Goal: Check status

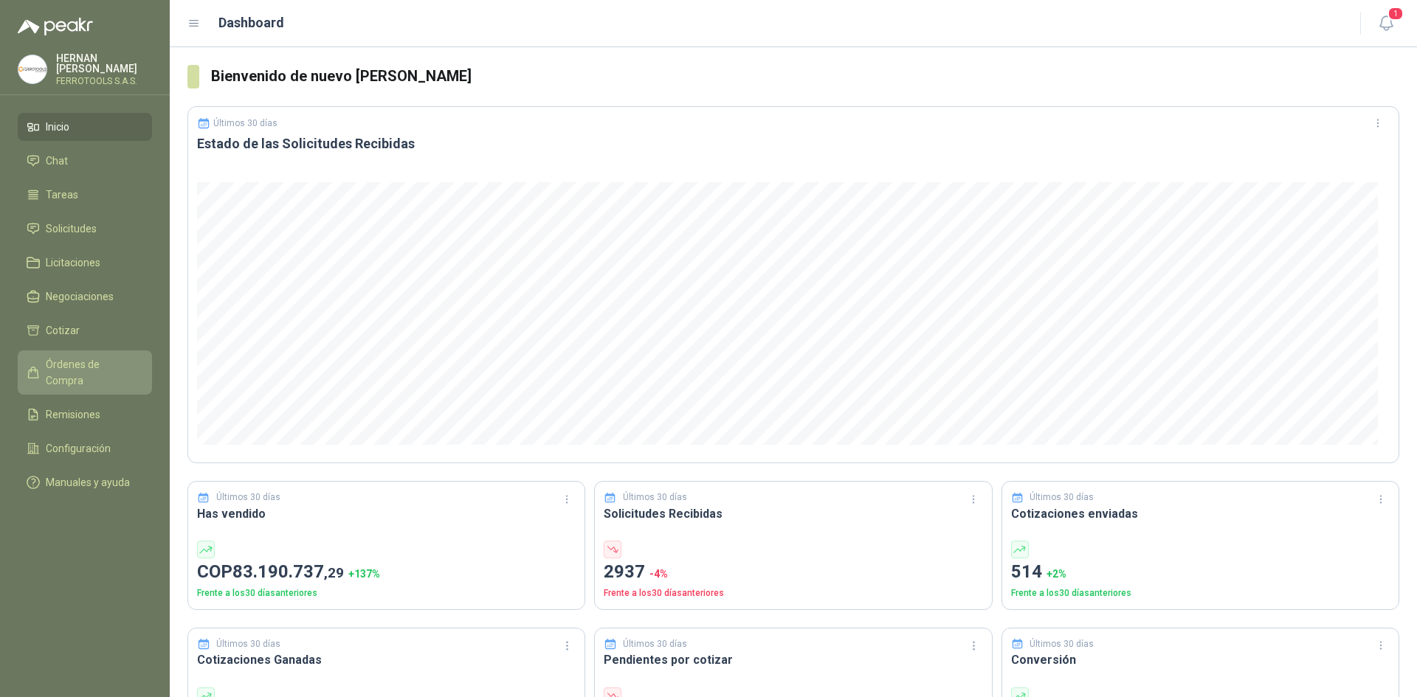
click at [35, 367] on icon at bounding box center [33, 372] width 13 height 13
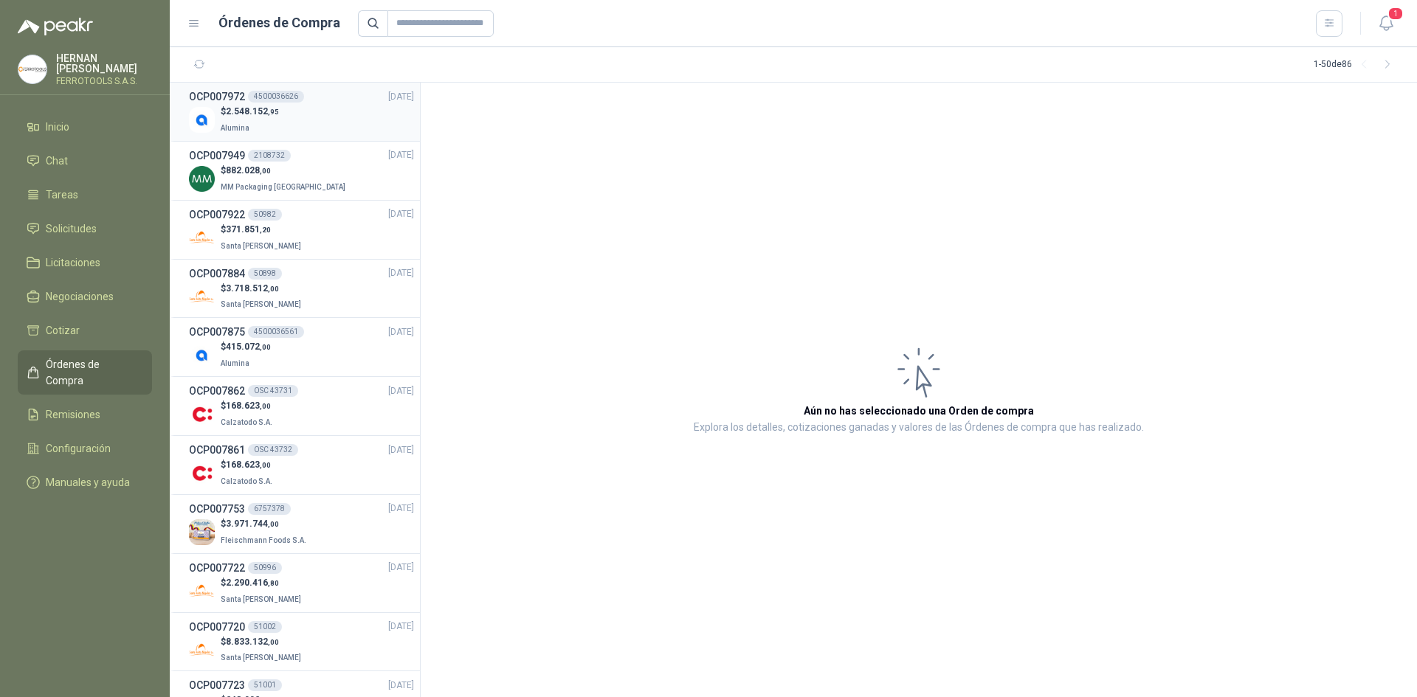
click at [356, 125] on div "$ 2.548.152 ,95 Alumina" at bounding box center [301, 120] width 225 height 30
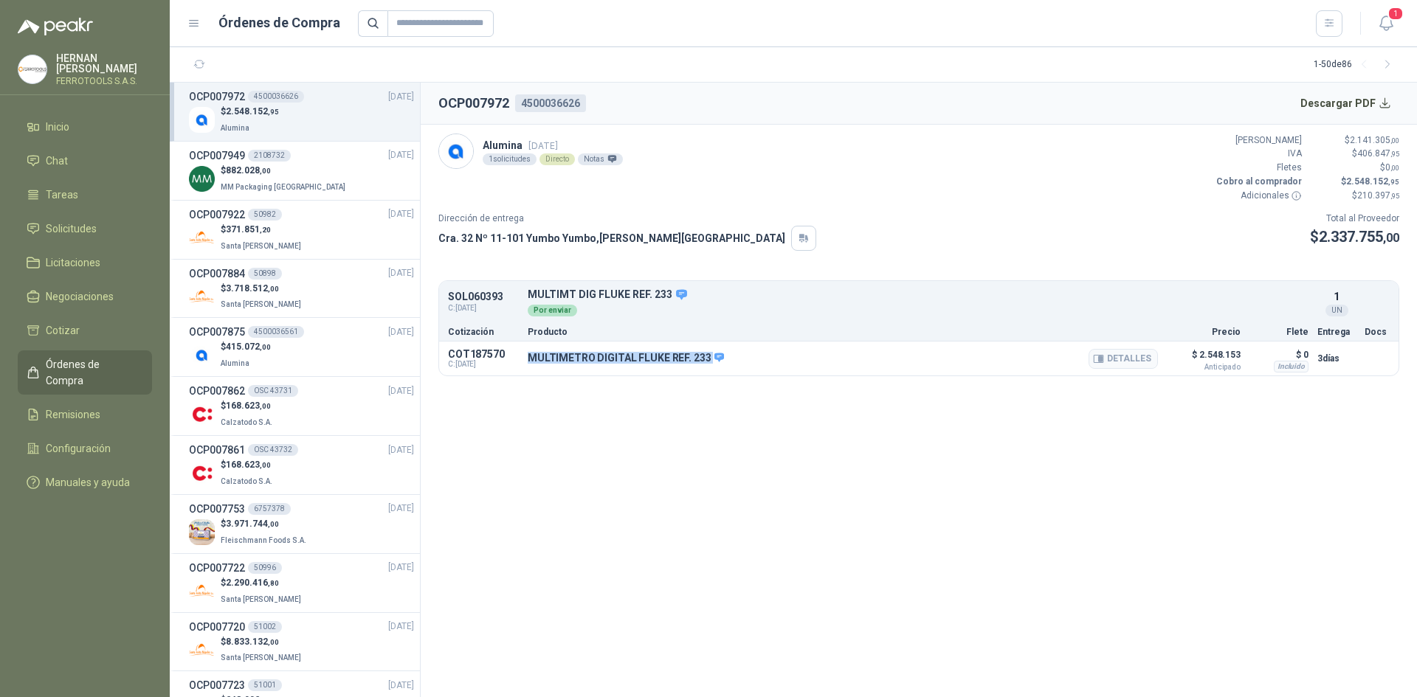
drag, startPoint x: 705, startPoint y: 355, endPoint x: 527, endPoint y: 364, distance: 178.8
click at [527, 364] on div "COT187570 C: [DATE] MULTIMETRO DIGITAL FLUKE REF. 233 Detalles $ 2.548.153 Anti…" at bounding box center [918, 359] width 959 height 34
copy div "MULTIMETRO DIGITAL FLUKE REF. 233"
click at [1378, 35] on button "1" at bounding box center [1386, 23] width 27 height 27
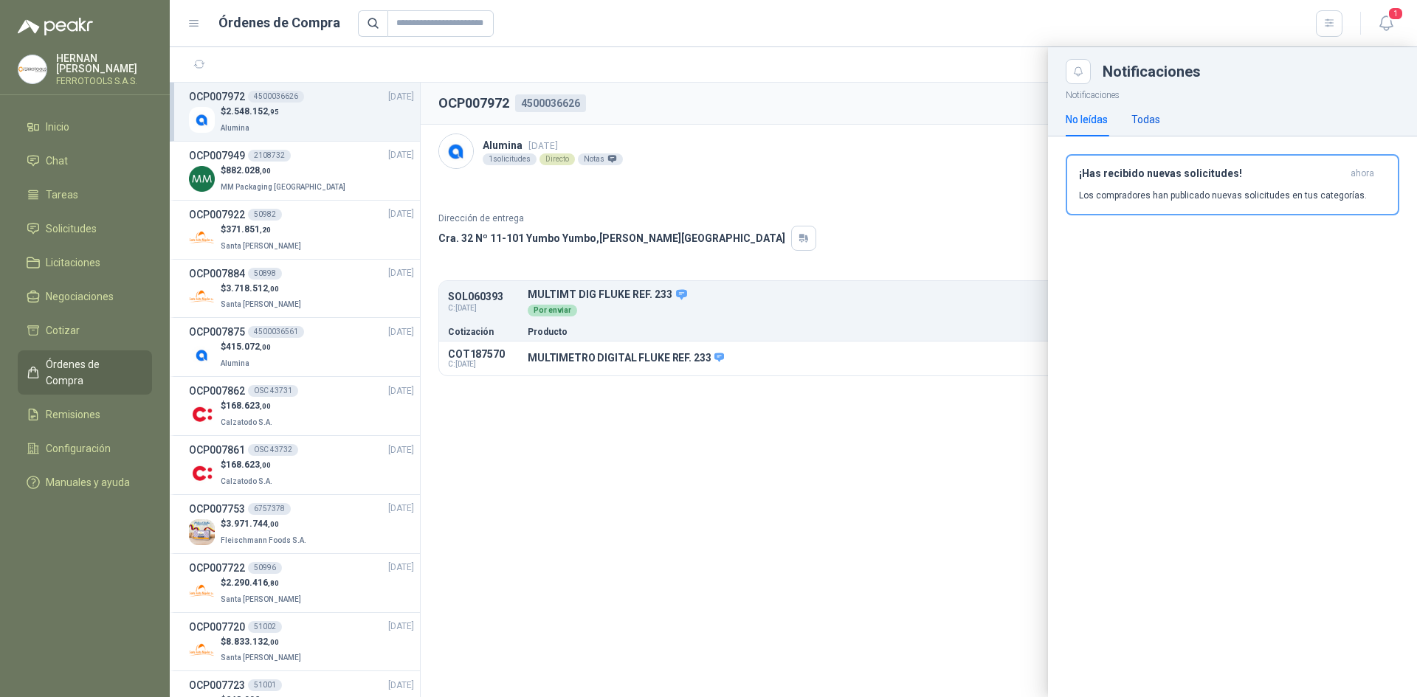
click at [1145, 127] on div "Todas" at bounding box center [1145, 119] width 29 height 16
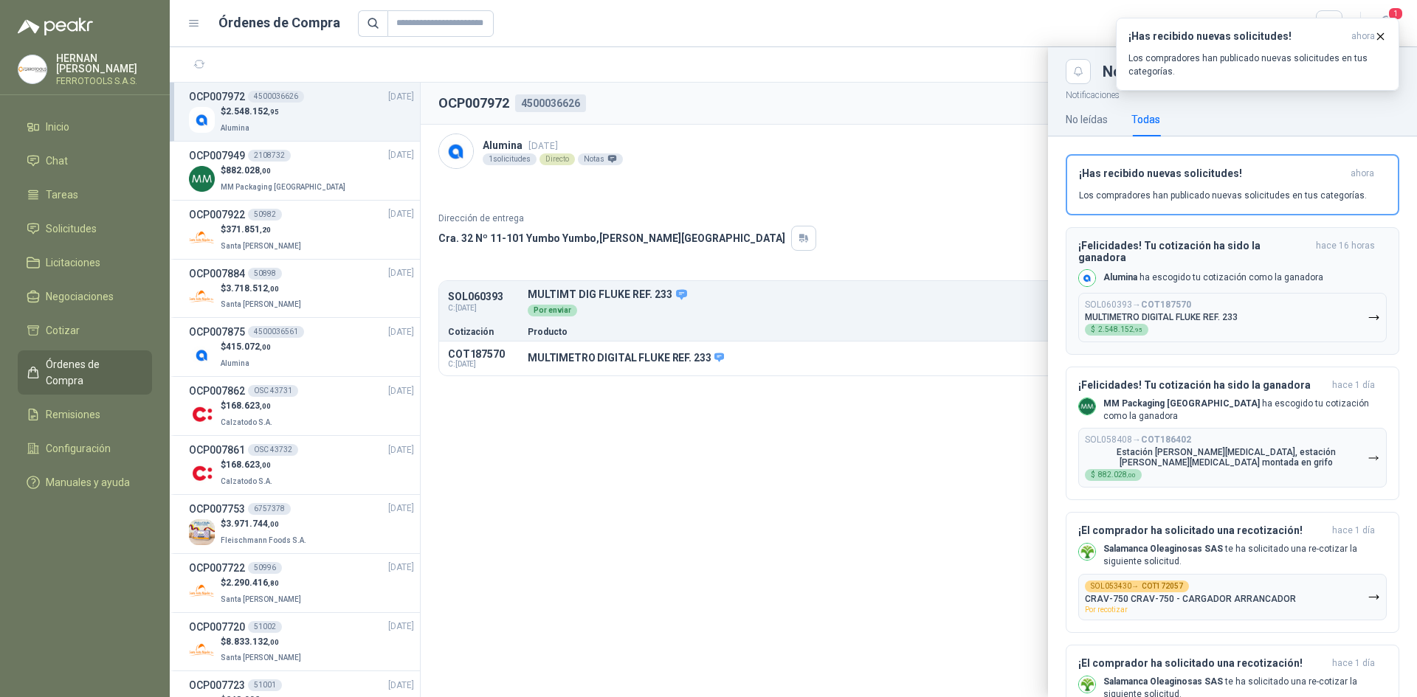
click at [1291, 256] on div "¡Felicidades! Tu cotización ha sido la ganadora hace 16 horas Alumina ha escogi…" at bounding box center [1232, 291] width 308 height 103
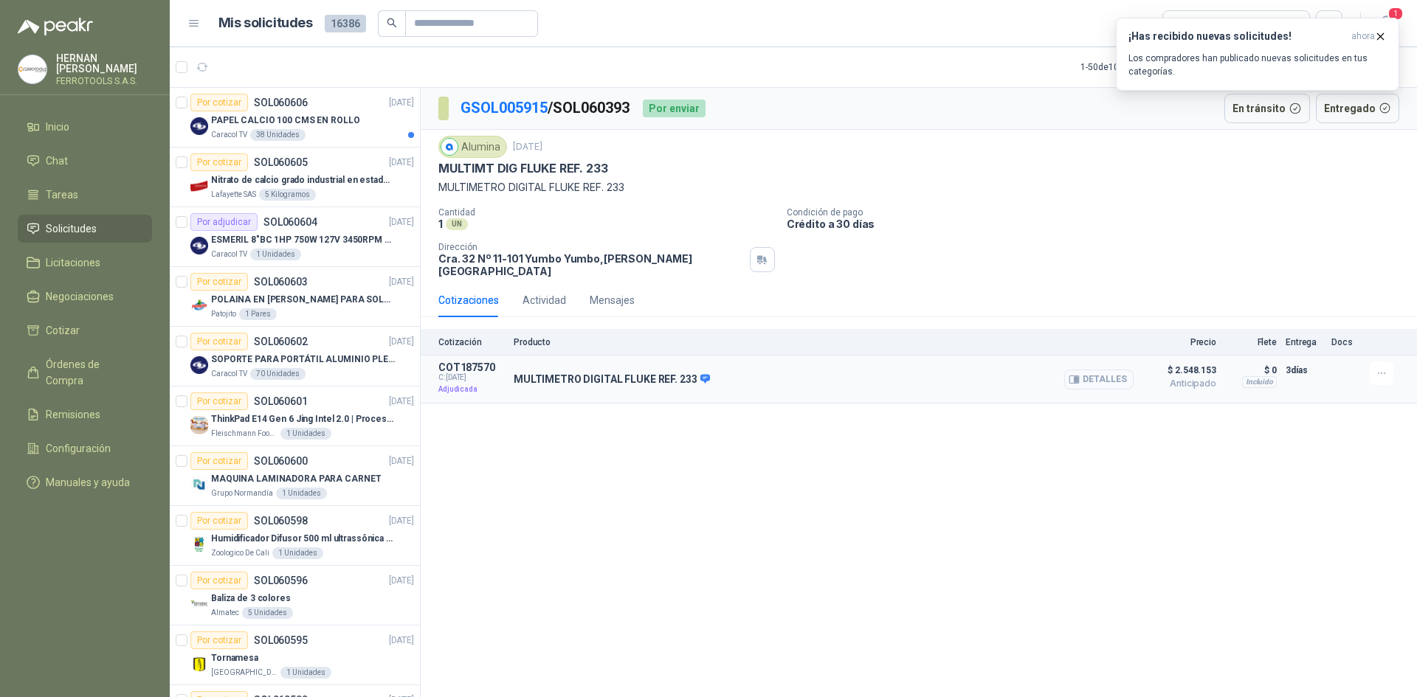
click at [1088, 370] on button "Detalles" at bounding box center [1098, 380] width 69 height 20
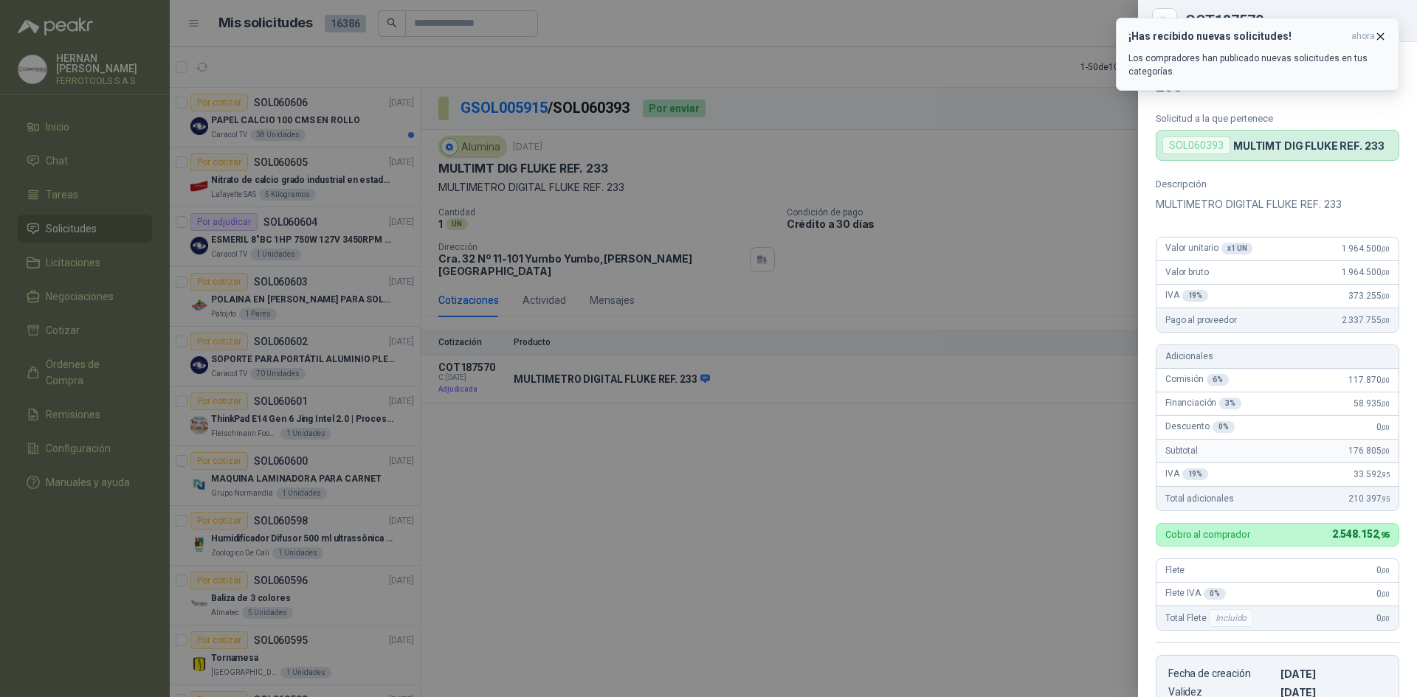
click at [1387, 31] on button "¡Has recibido nuevas solicitudes! ahora Los compradores han publicado nuevas so…" at bounding box center [1257, 54] width 283 height 73
